Goal: Information Seeking & Learning: Learn about a topic

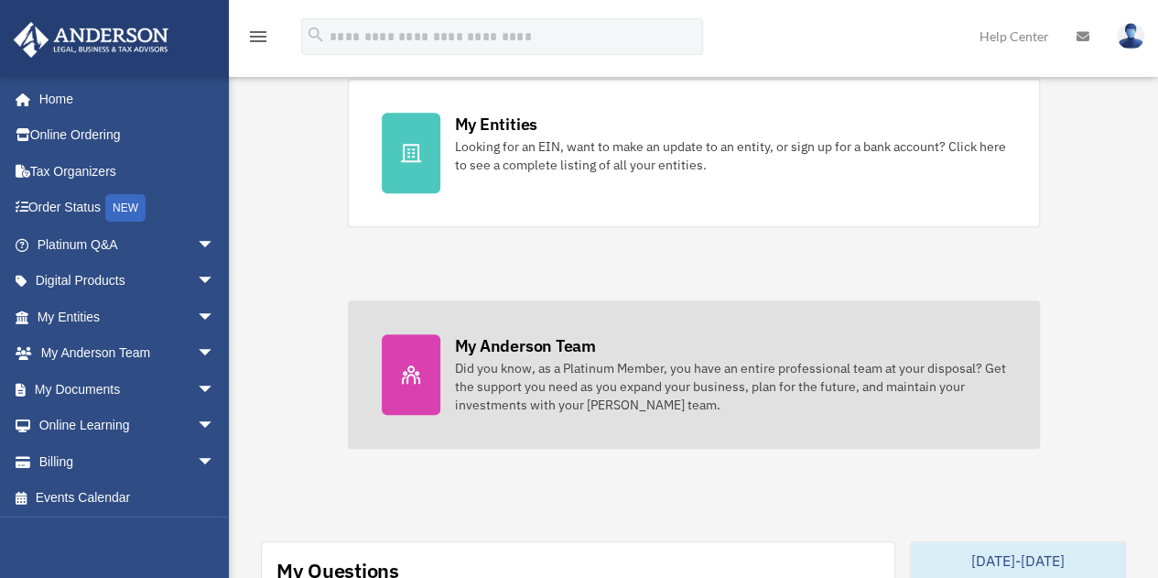
scroll to position [549, 0]
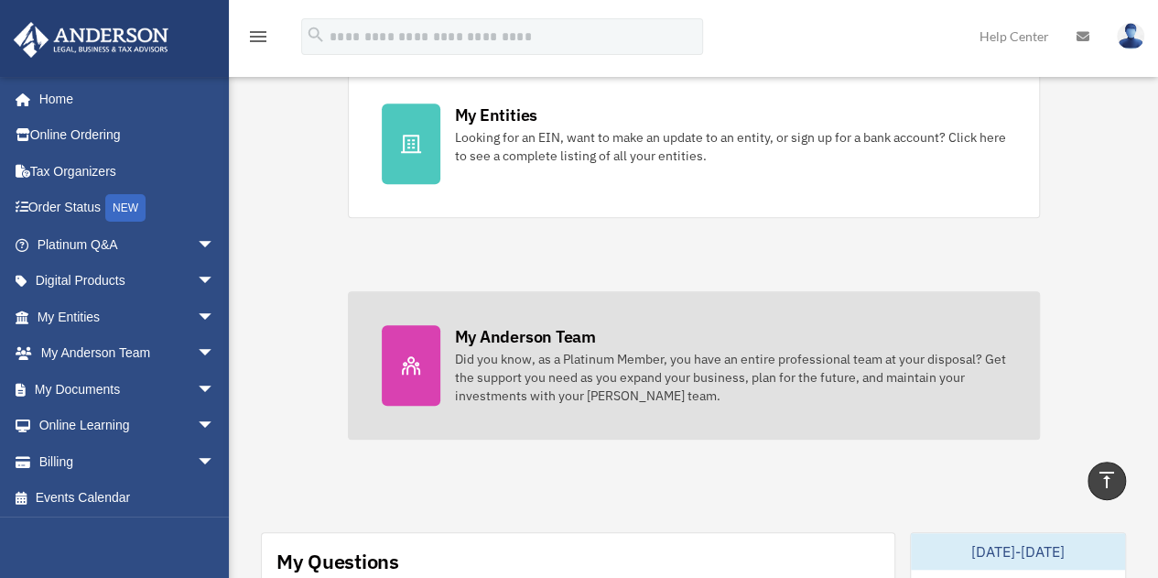
click at [546, 394] on div "Did you know, as a Platinum Member, you have an entire professional team at you…" at bounding box center [730, 377] width 551 height 55
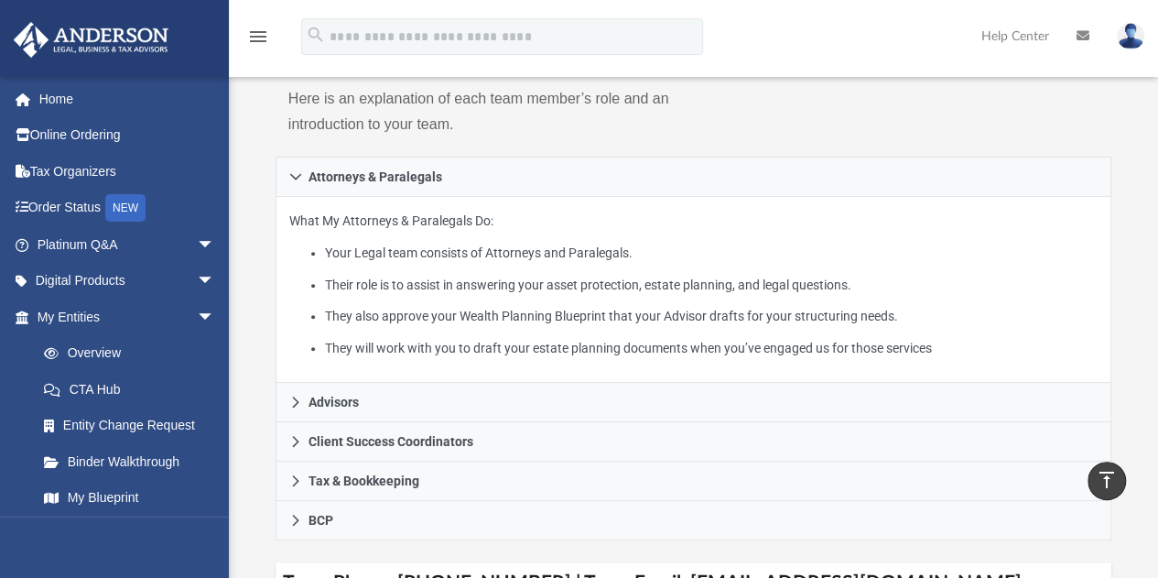
scroll to position [275, 0]
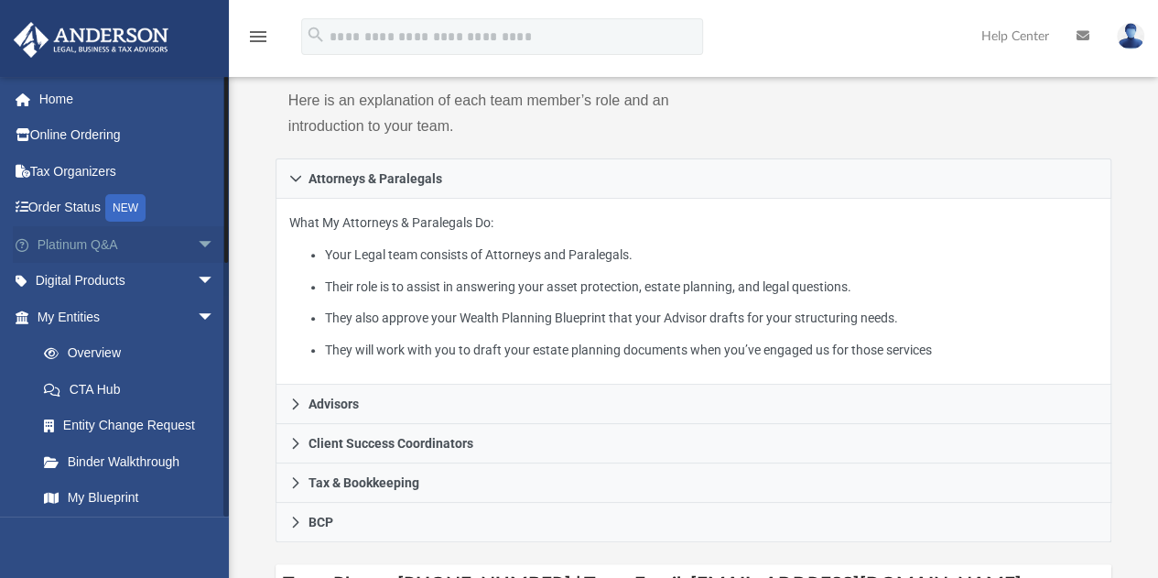
click at [197, 242] on span "arrow_drop_down" at bounding box center [215, 245] width 37 height 38
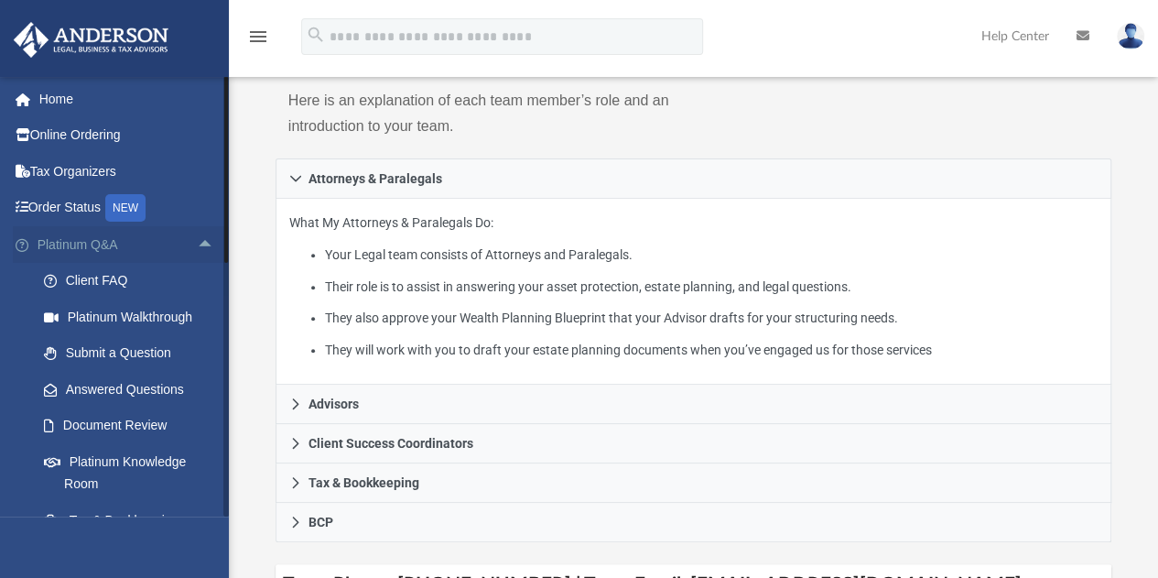
click at [197, 239] on span "arrow_drop_up" at bounding box center [215, 245] width 37 height 38
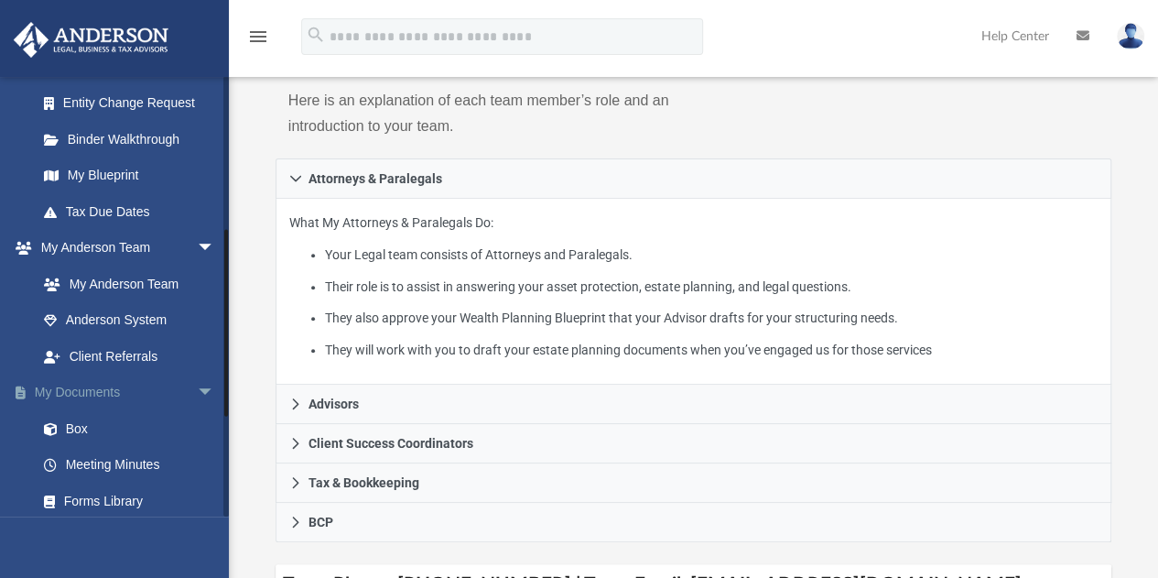
scroll to position [458, 0]
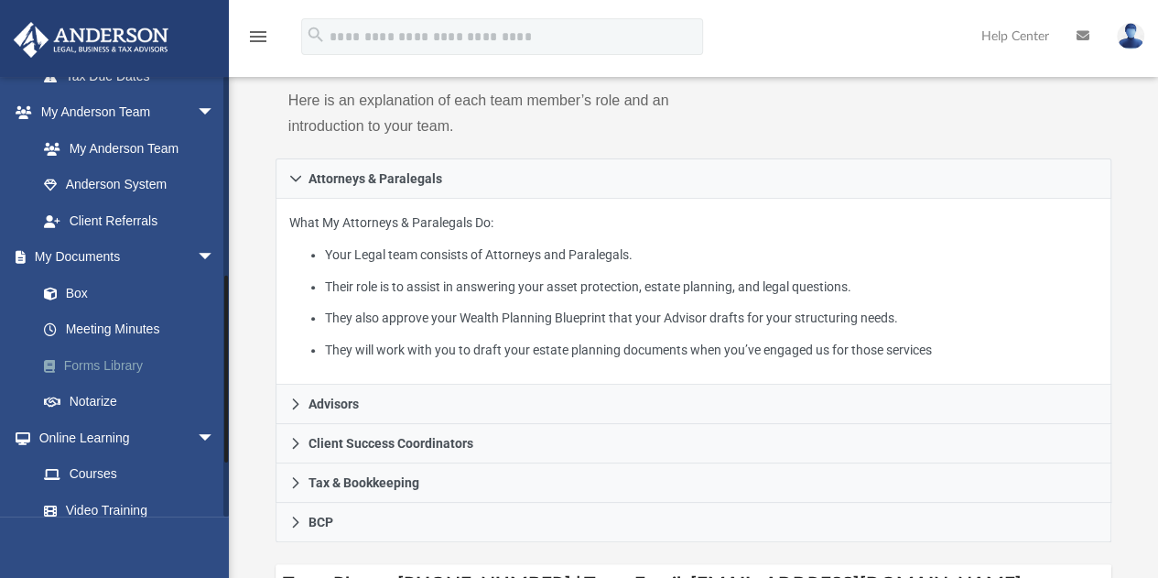
click at [145, 365] on link "Forms Library" at bounding box center [134, 365] width 217 height 37
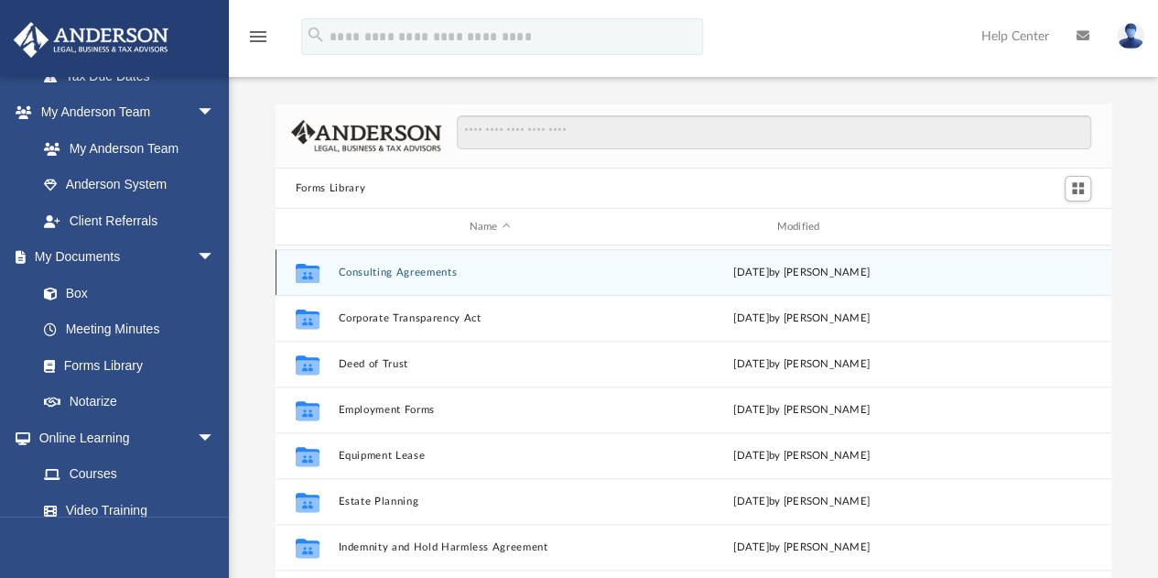
scroll to position [366, 0]
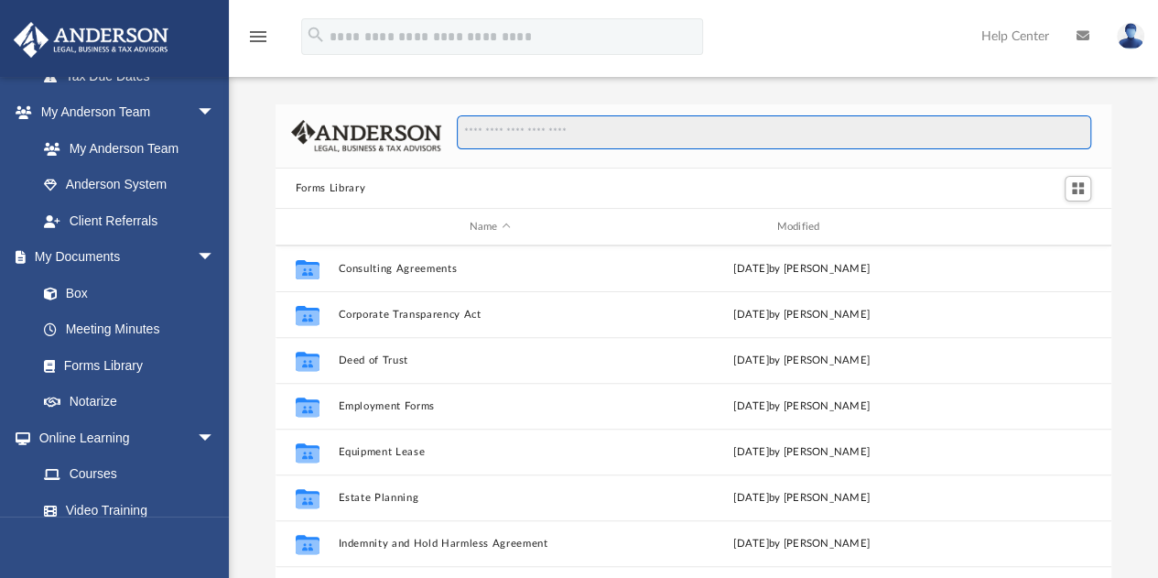
drag, startPoint x: 767, startPoint y: 128, endPoint x: 769, endPoint y: 103, distance: 24.8
click at [767, 126] on input "Search files and folders" at bounding box center [774, 132] width 635 height 35
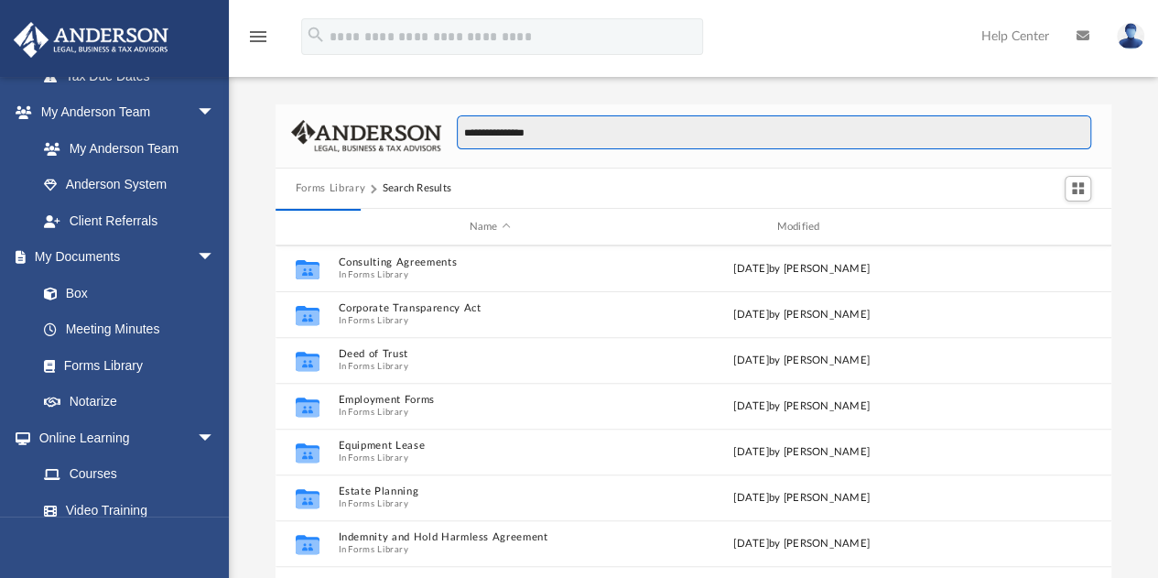
type input "**********"
click at [712, 136] on input "**********" at bounding box center [774, 132] width 635 height 35
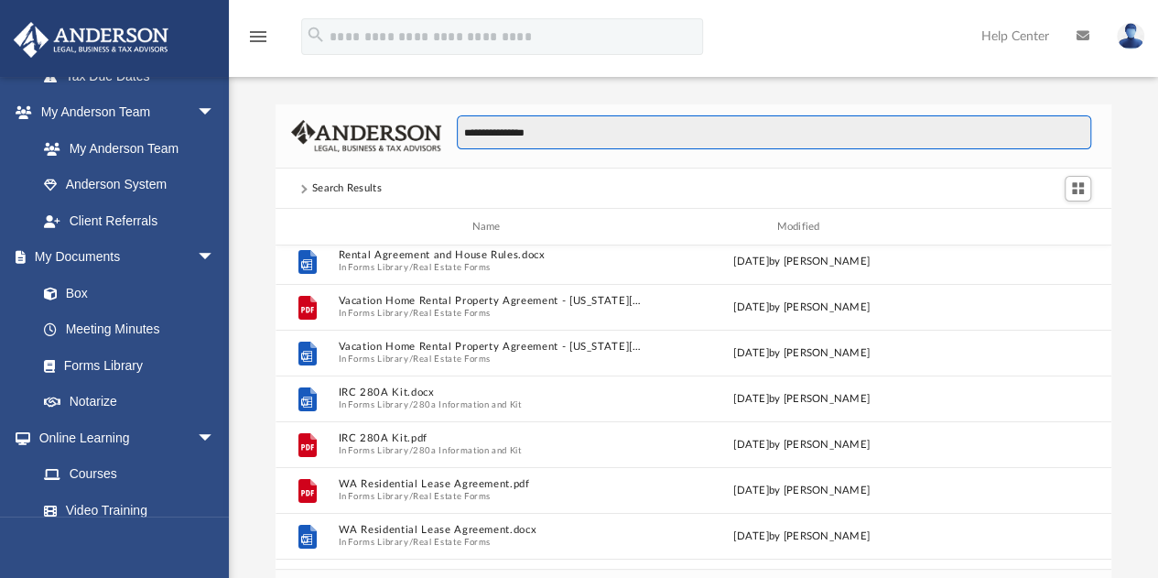
scroll to position [0, 0]
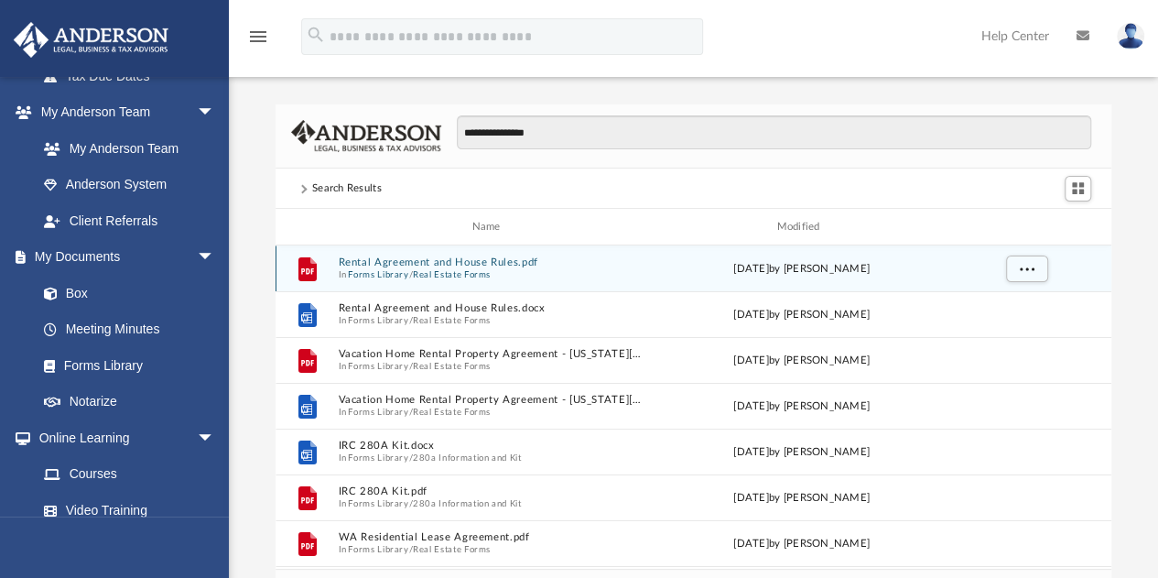
click at [529, 259] on button "Rental Agreement and House Rules.pdf" at bounding box center [490, 262] width 304 height 12
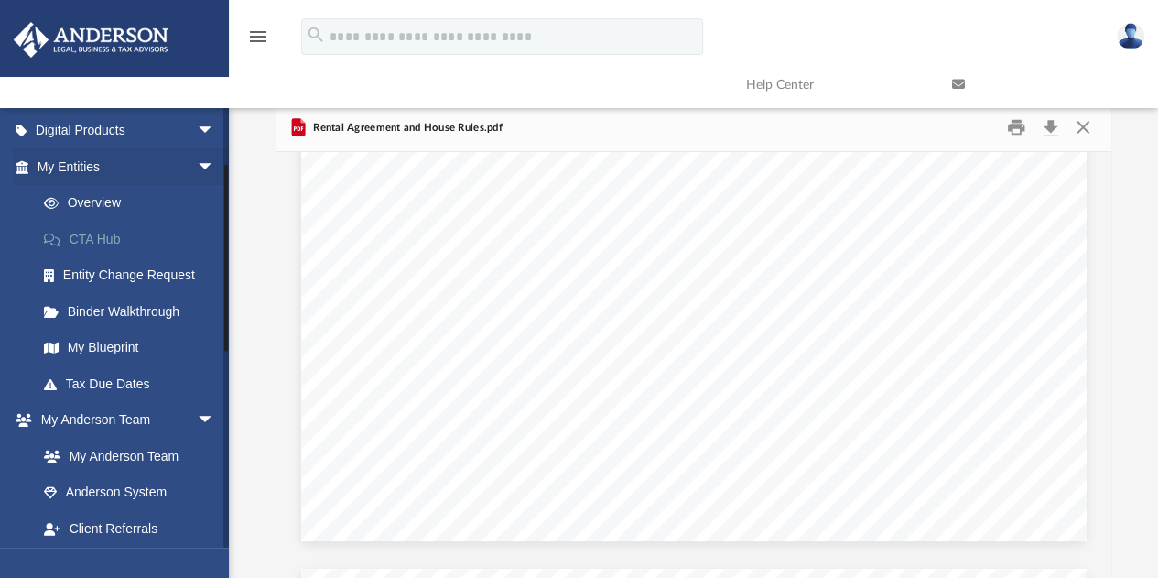
scroll to position [92, 0]
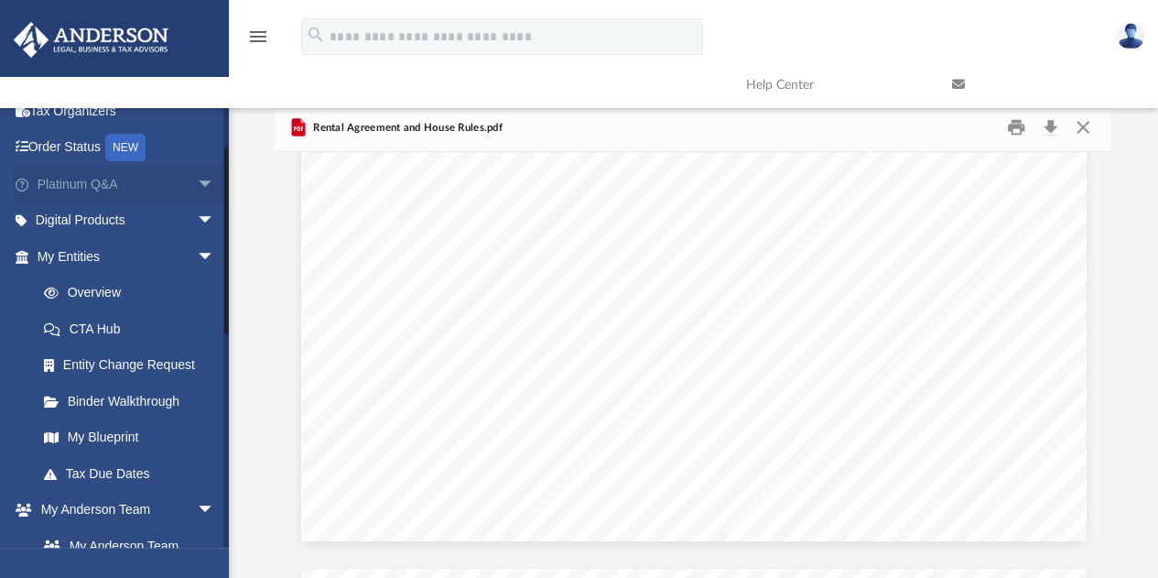
click at [197, 190] on span "arrow_drop_down" at bounding box center [215, 185] width 37 height 38
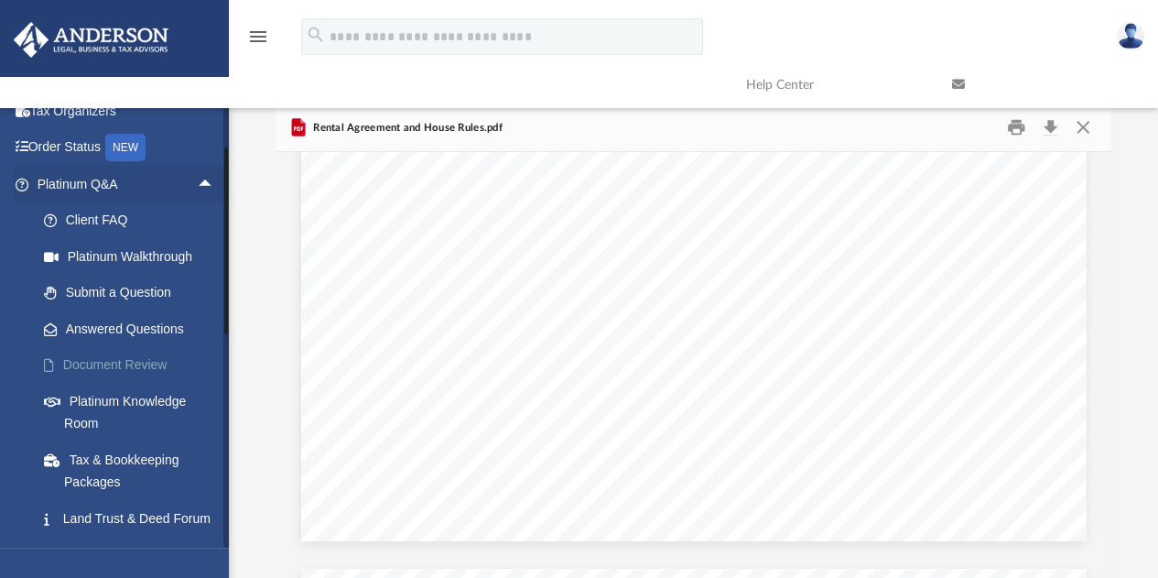
click at [126, 363] on link "Document Review" at bounding box center [134, 365] width 217 height 37
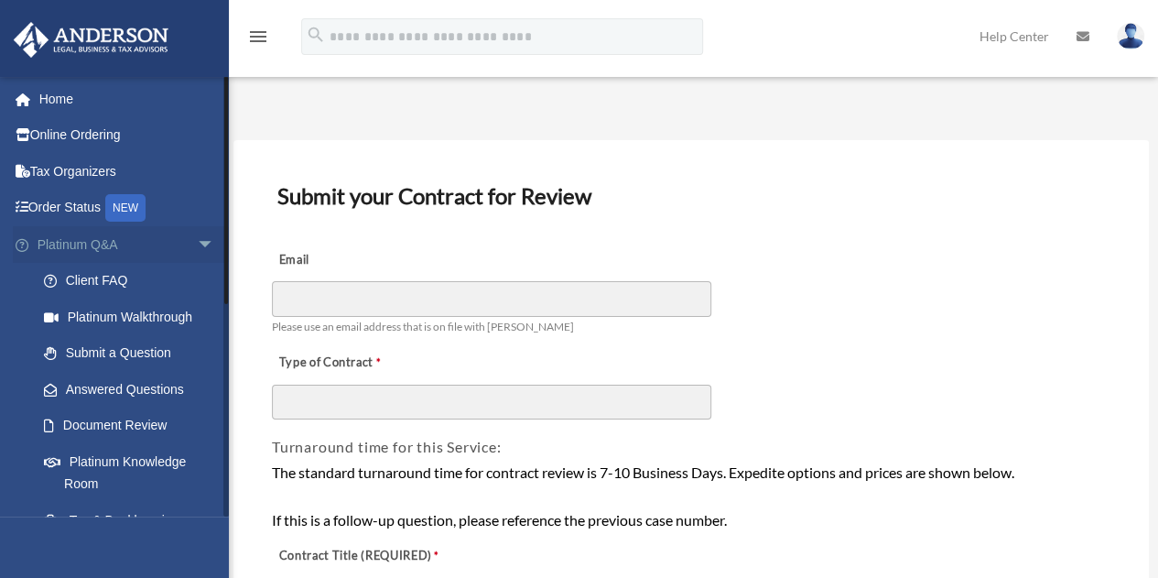
click at [197, 237] on span "arrow_drop_down" at bounding box center [215, 245] width 37 height 38
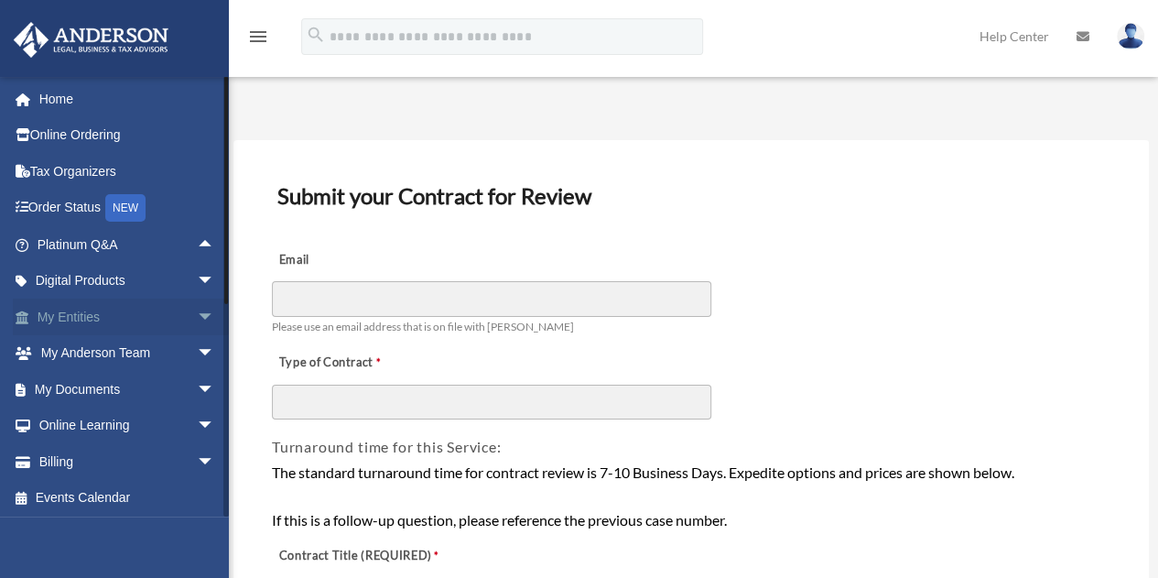
click at [197, 323] on span "arrow_drop_down" at bounding box center [215, 317] width 37 height 38
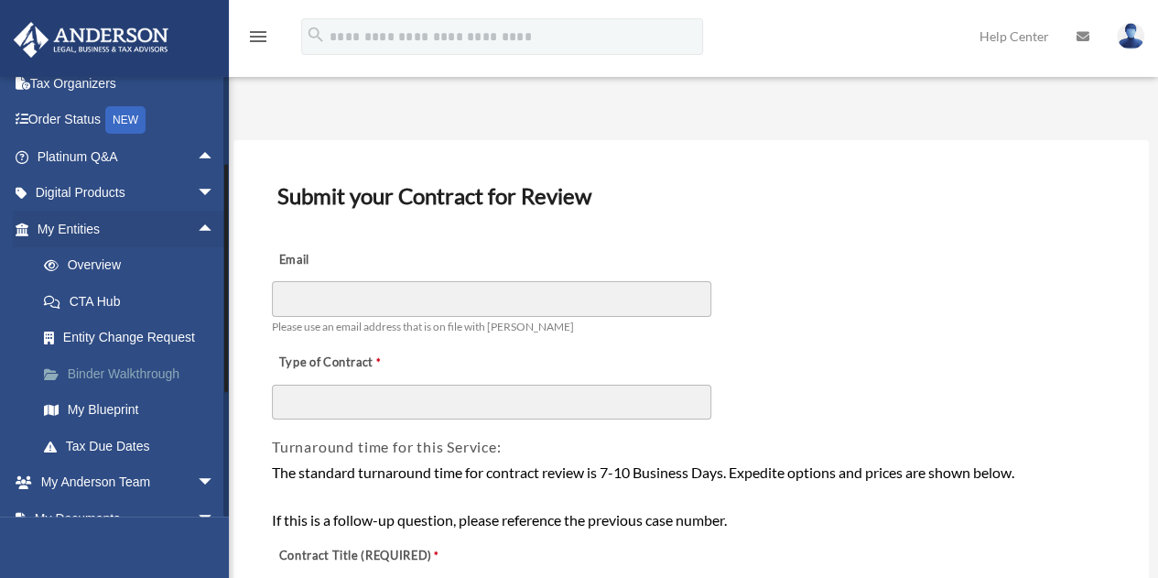
scroll to position [92, 0]
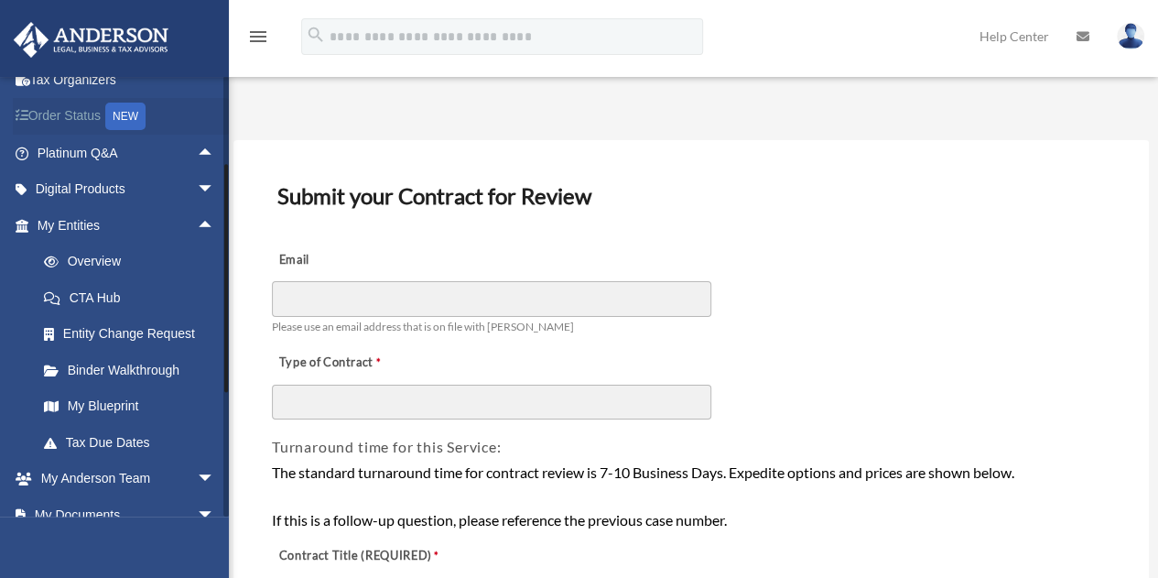
click at [109, 116] on link "Order Status NEW" at bounding box center [128, 117] width 230 height 38
click at [121, 124] on div "NEW" at bounding box center [125, 116] width 40 height 27
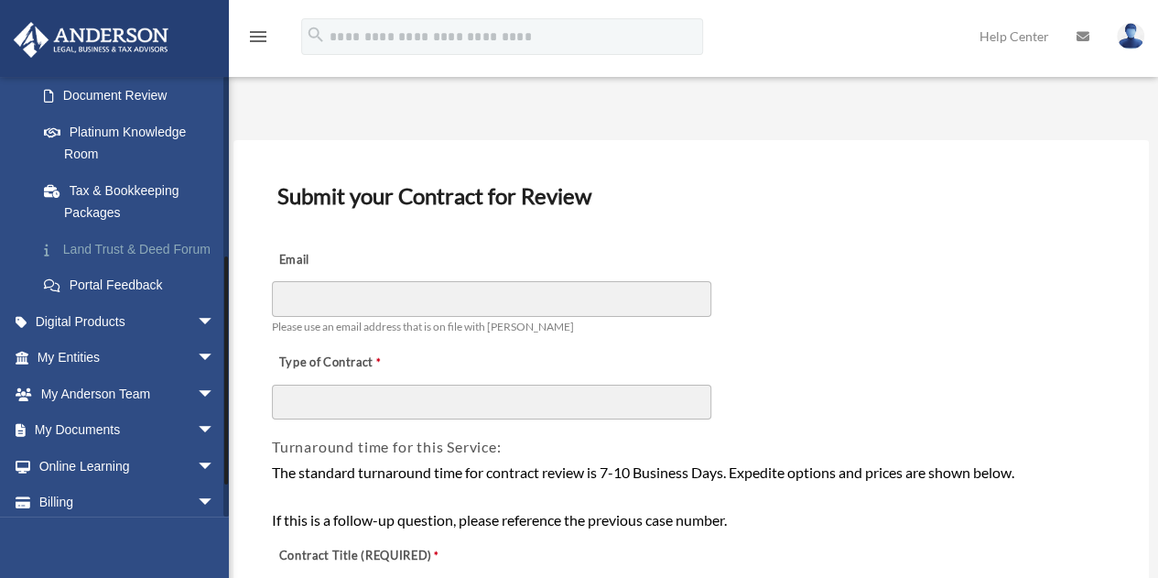
scroll to position [366, 0]
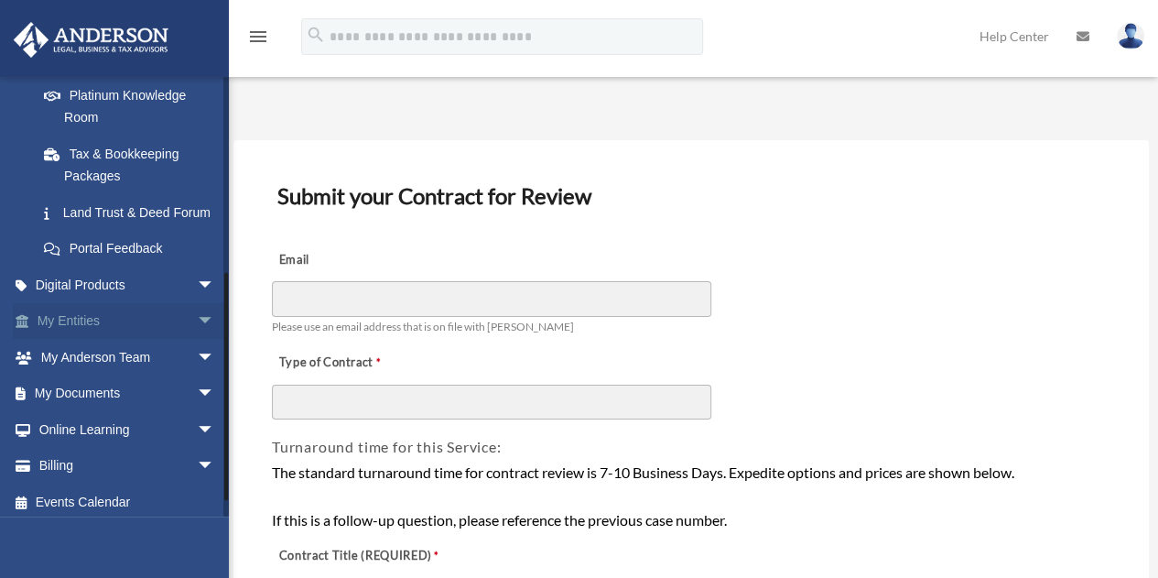
click at [197, 338] on span "arrow_drop_down" at bounding box center [215, 322] width 37 height 38
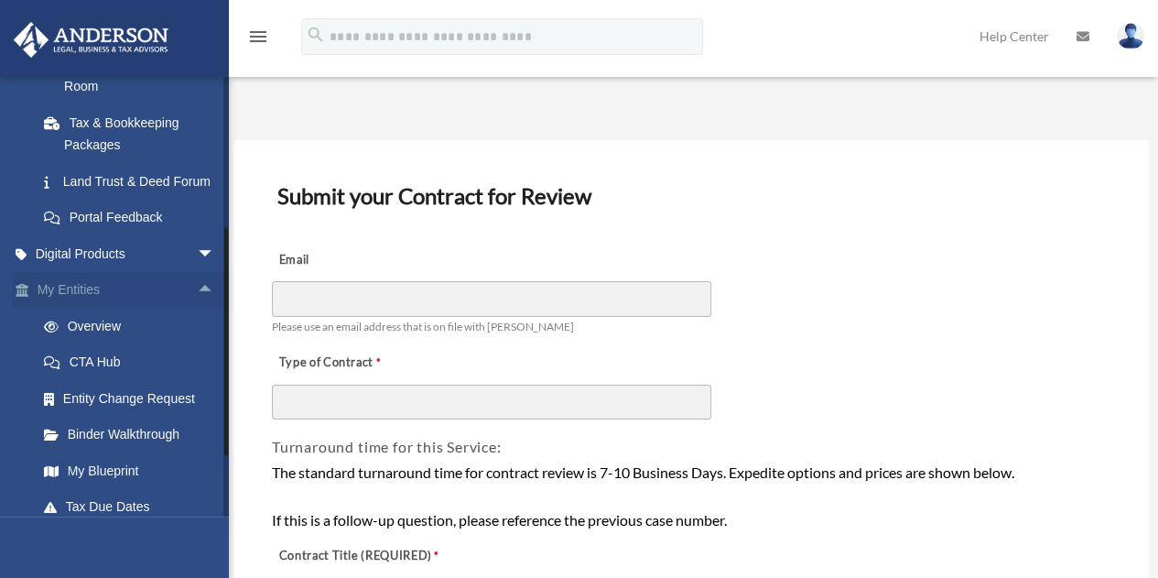
scroll to position [458, 0]
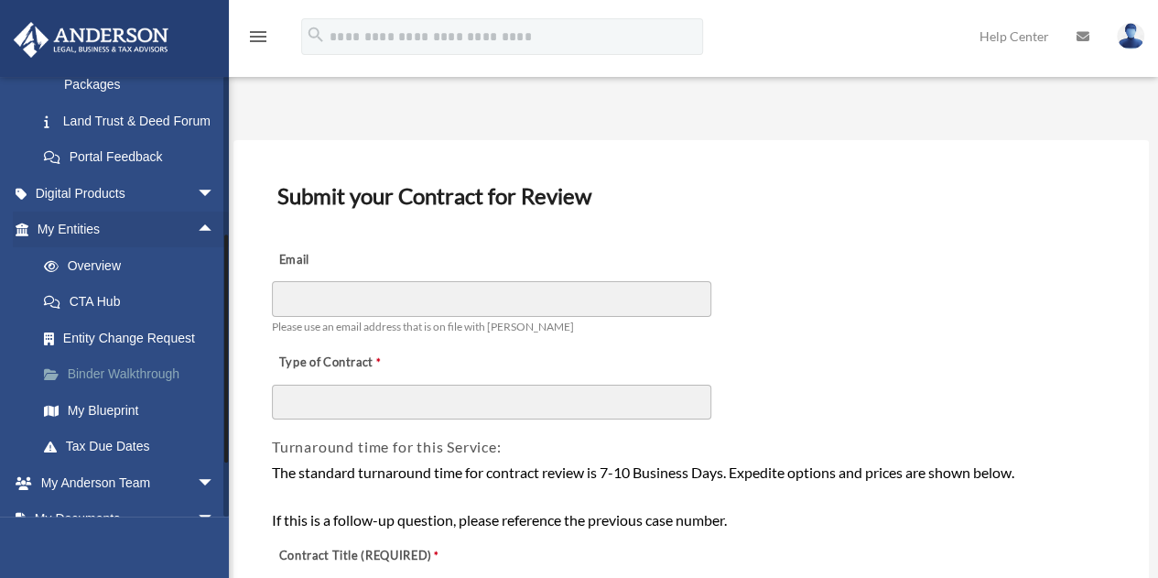
click at [157, 393] on link "Binder Walkthrough" at bounding box center [134, 374] width 217 height 37
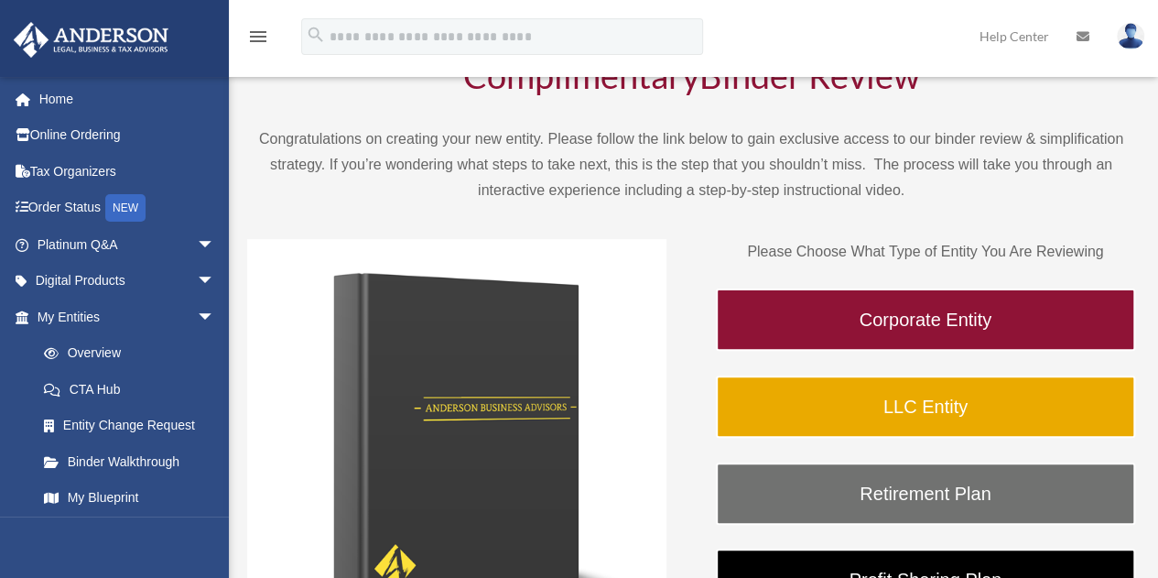
scroll to position [183, 0]
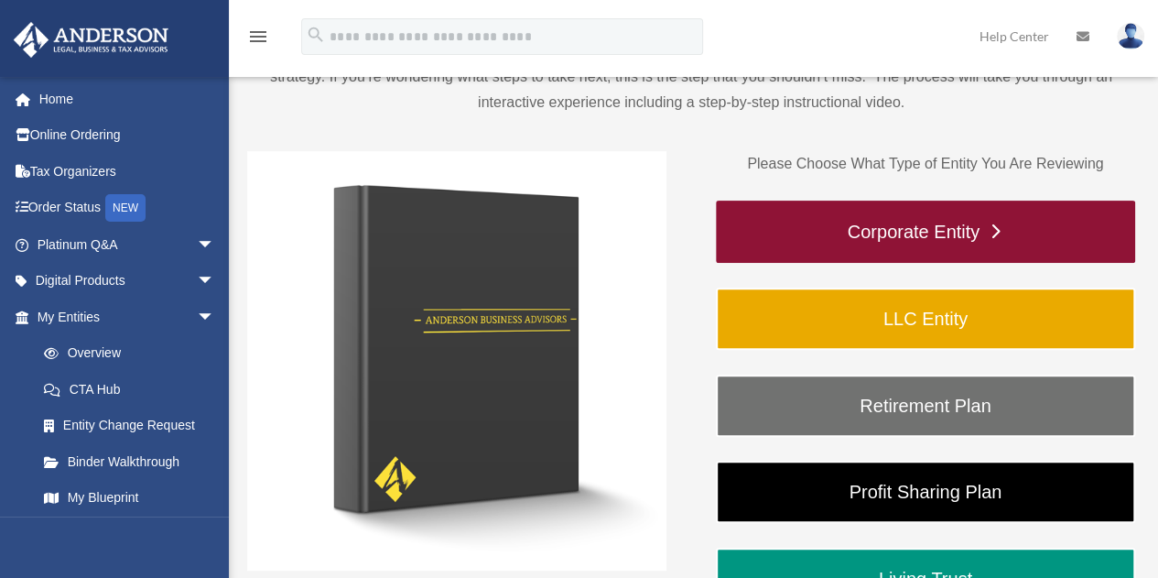
click at [857, 229] on link "Corporate Entity" at bounding box center [925, 232] width 419 height 62
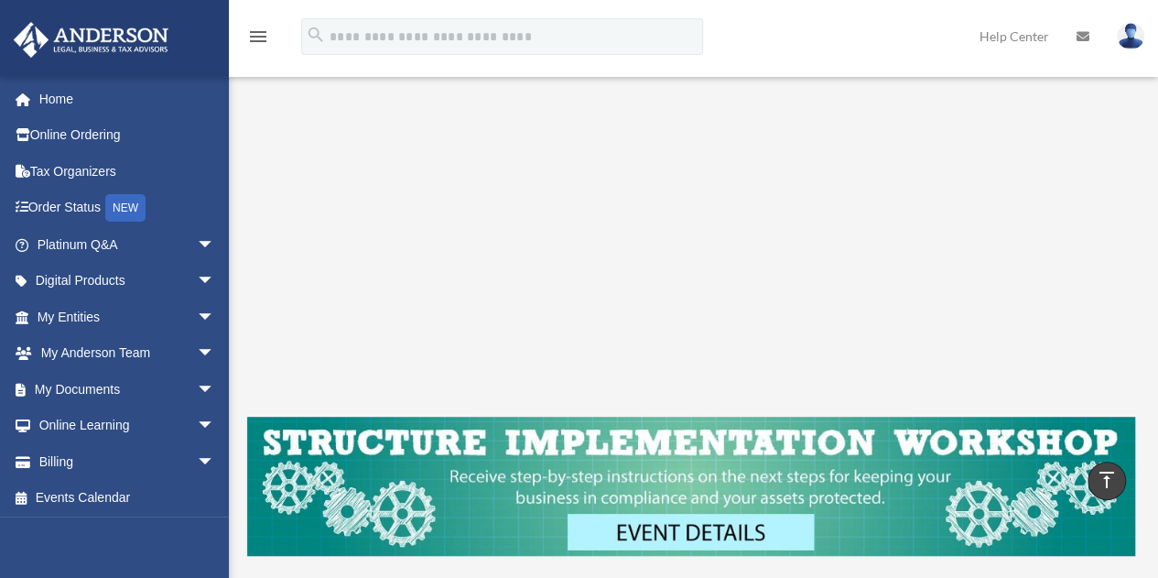
scroll to position [183, 0]
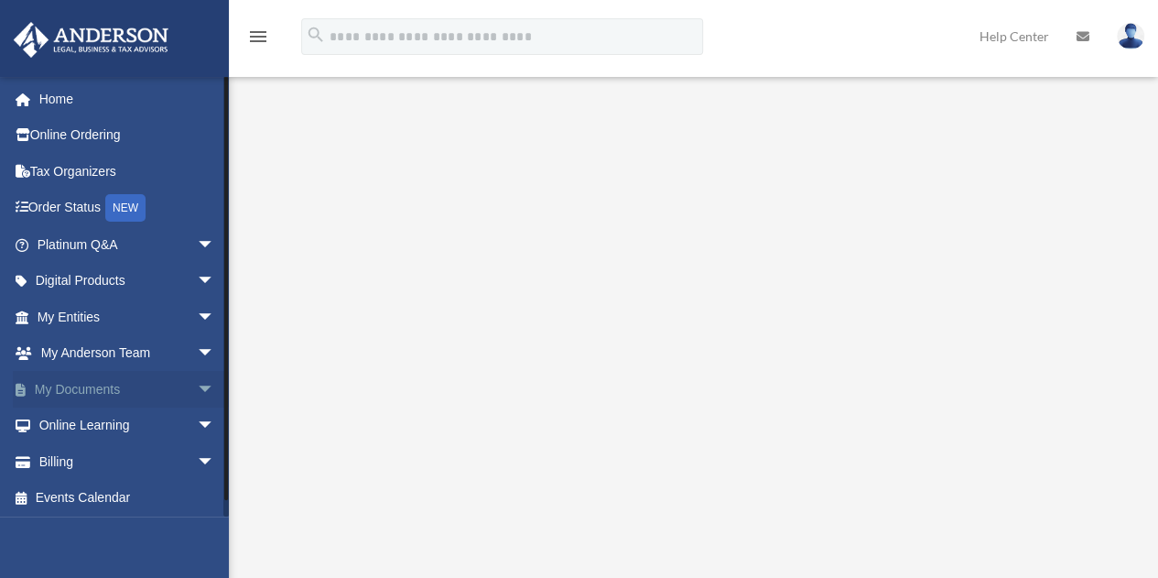
click at [197, 383] on span "arrow_drop_down" at bounding box center [215, 390] width 37 height 38
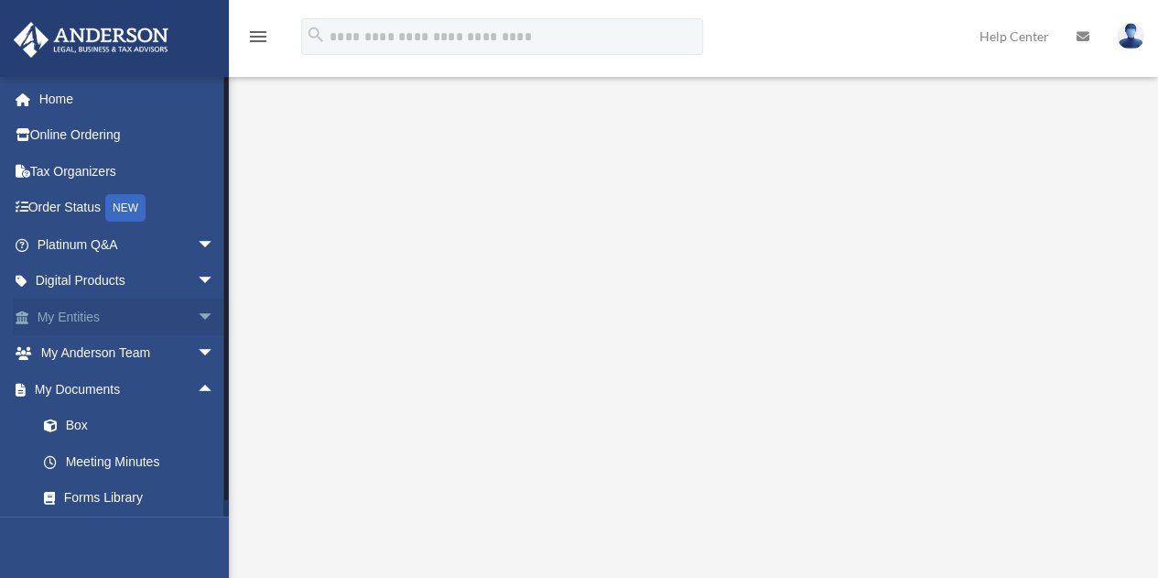
click at [197, 320] on span "arrow_drop_down" at bounding box center [215, 317] width 37 height 38
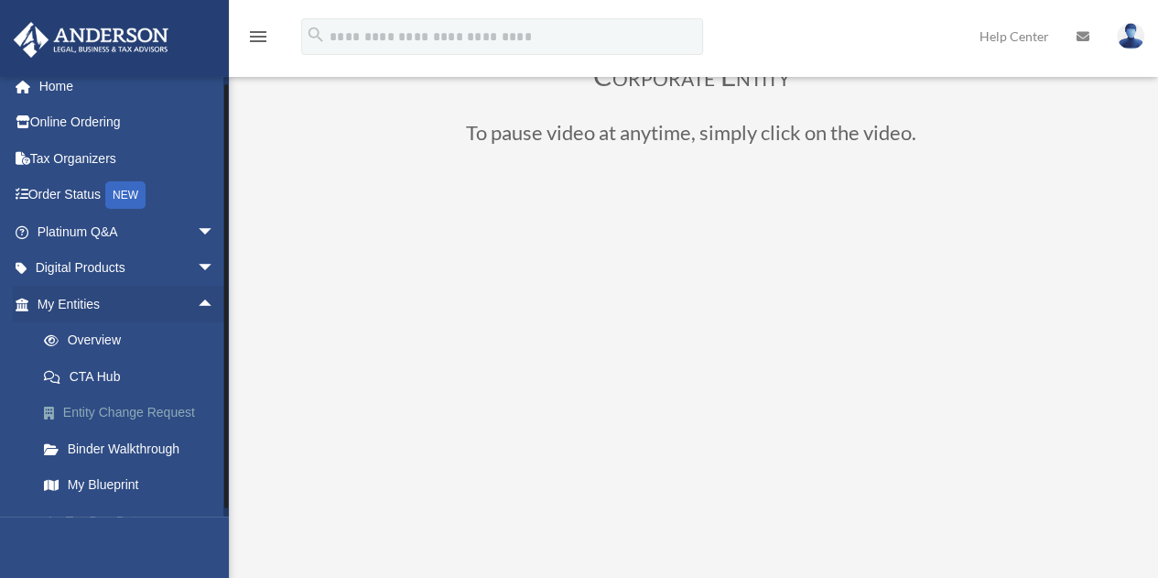
scroll to position [0, 0]
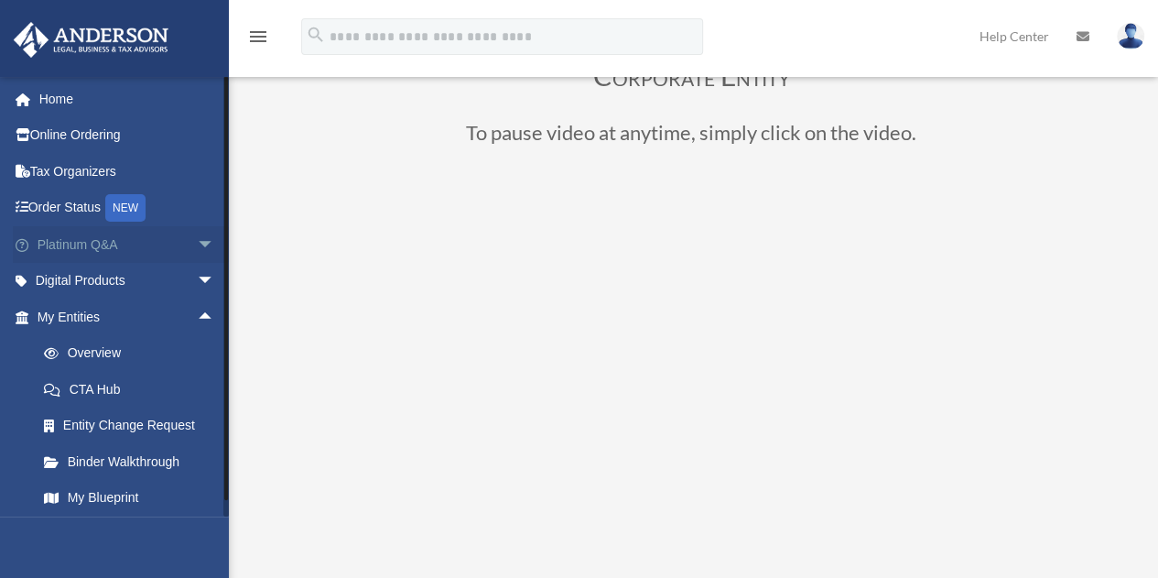
click at [197, 230] on span "arrow_drop_down" at bounding box center [215, 245] width 37 height 38
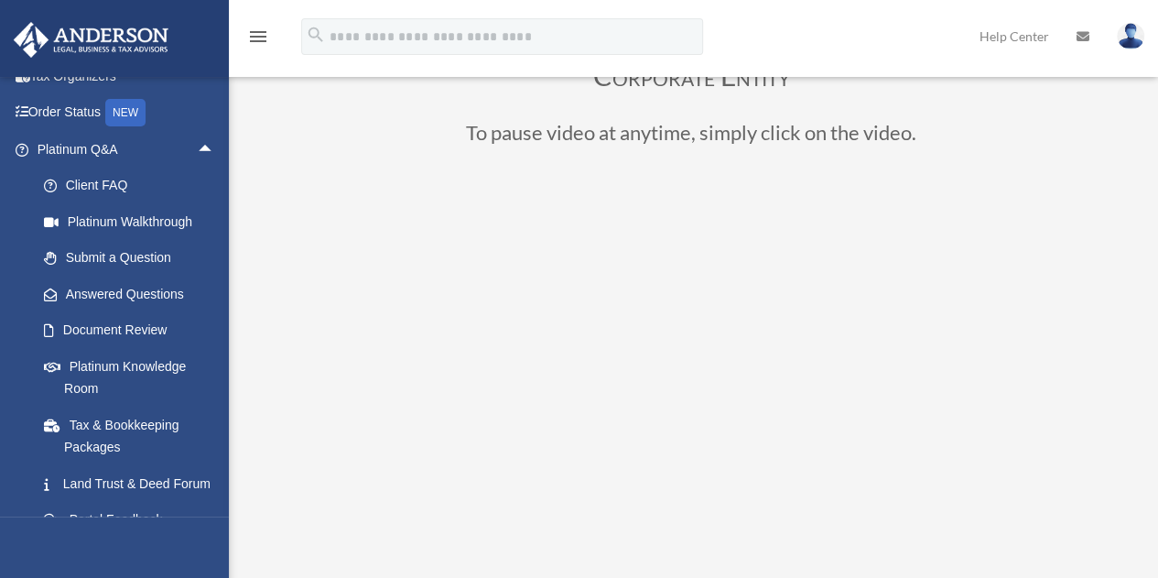
scroll to position [92, 0]
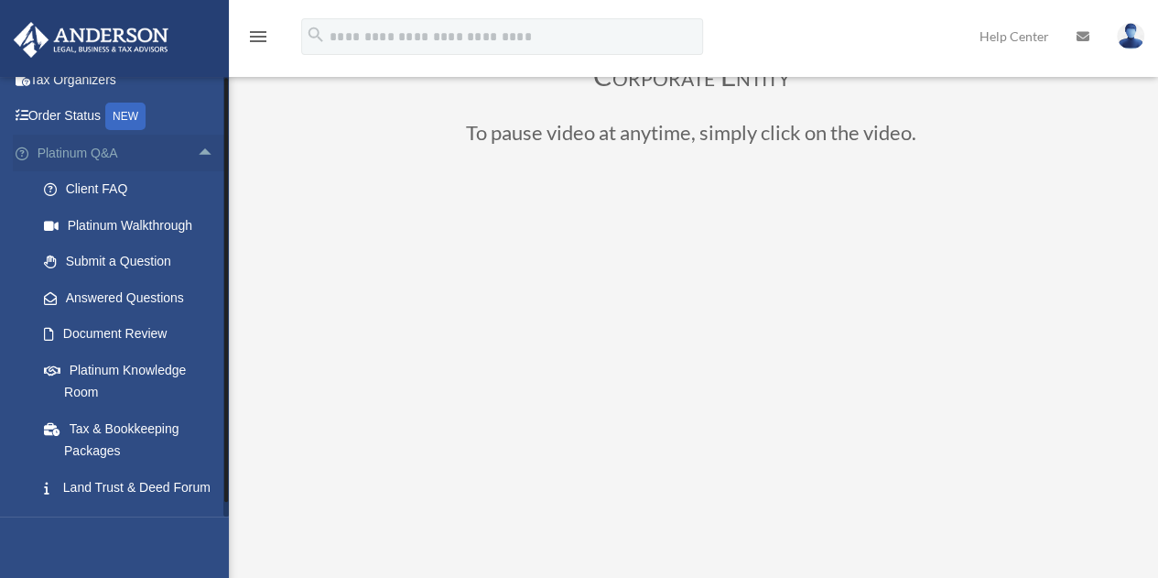
click at [197, 149] on span "arrow_drop_up" at bounding box center [215, 154] width 37 height 38
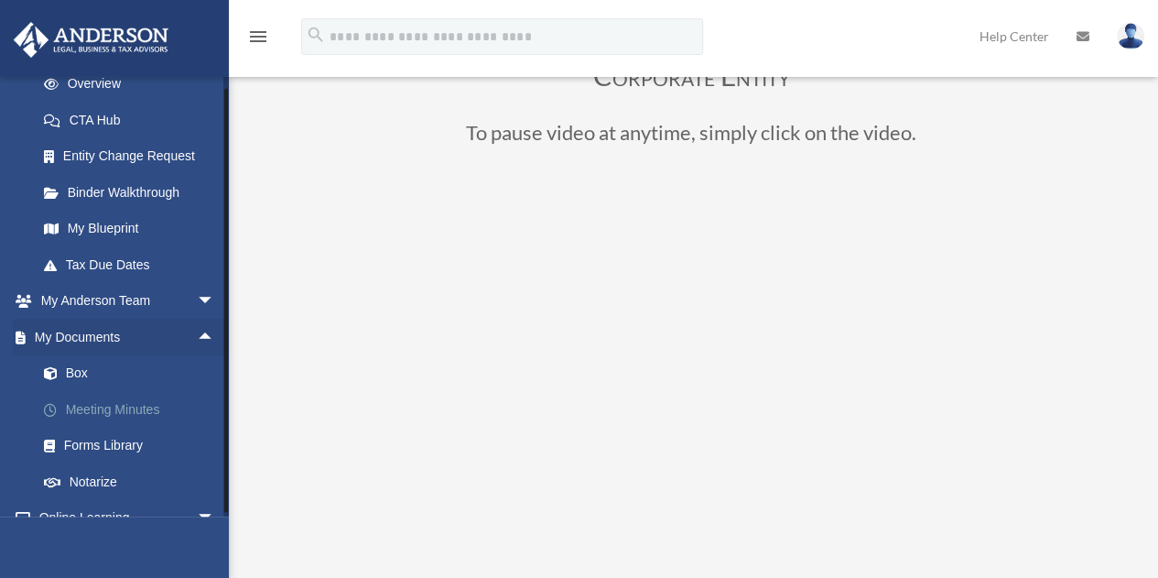
scroll to position [275, 0]
